Goal: Task Accomplishment & Management: Use online tool/utility

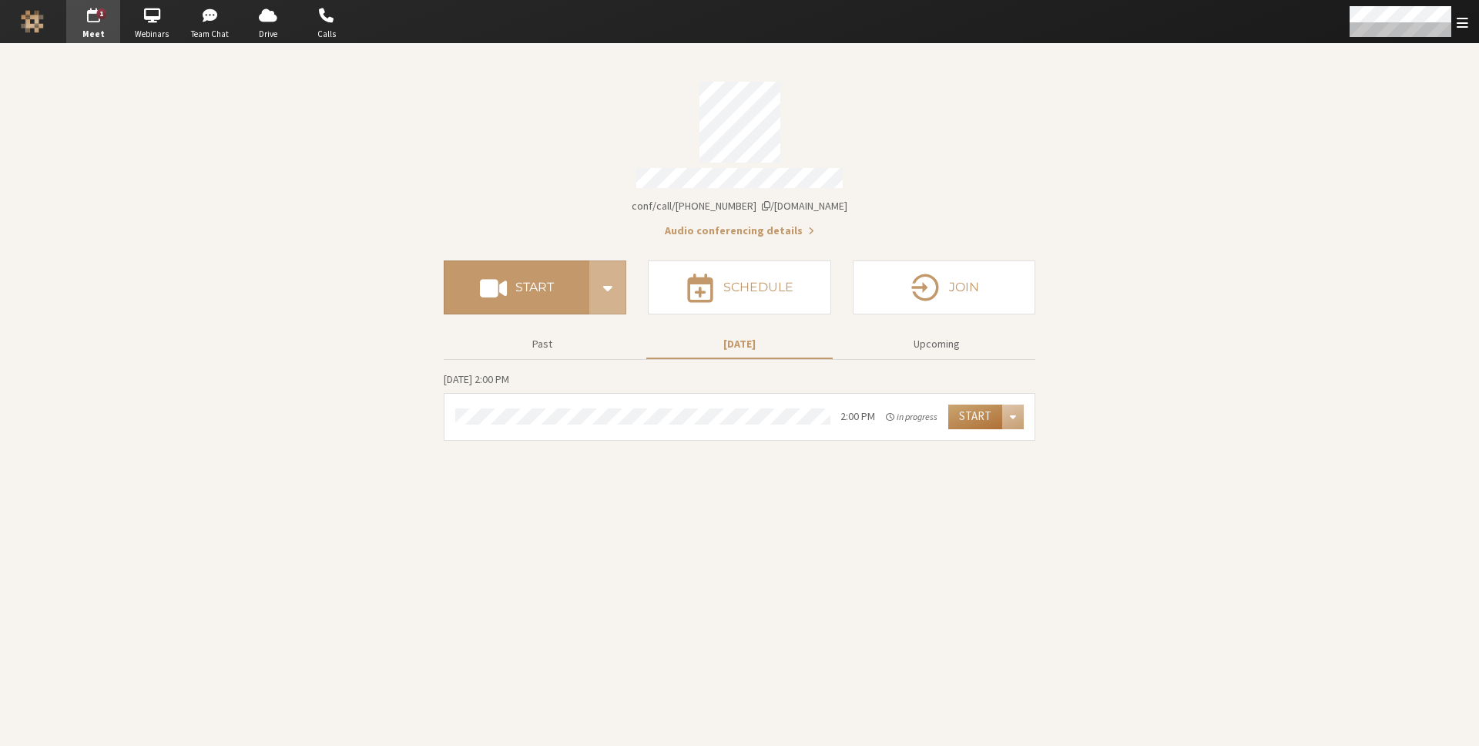
click at [970, 409] on button "Start" at bounding box center [975, 416] width 54 height 25
